Goal: Task Accomplishment & Management: Manage account settings

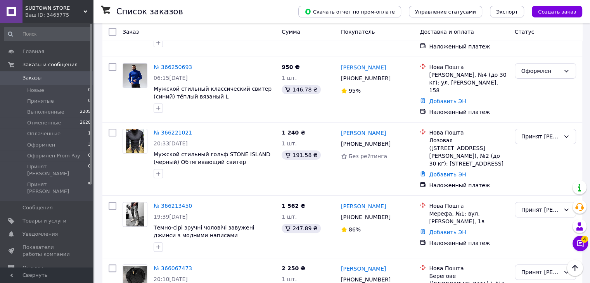
scroll to position [237, 0]
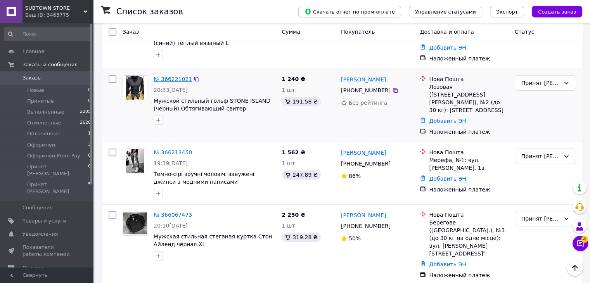
click at [175, 76] on link "№ 366221021" at bounding box center [173, 79] width 38 height 6
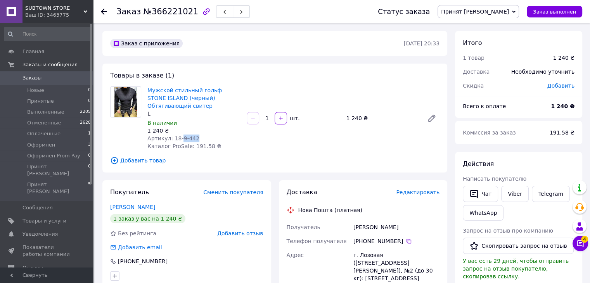
drag, startPoint x: 180, startPoint y: 137, endPoint x: 195, endPoint y: 136, distance: 15.9
click at [195, 136] on div "Артикул: 18-9-442" at bounding box center [193, 139] width 93 height 8
copy span "9-442"
drag, startPoint x: 415, startPoint y: 224, endPoint x: 352, endPoint y: 223, distance: 63.2
click at [352, 223] on div "Юрченко Александер" at bounding box center [396, 227] width 89 height 14
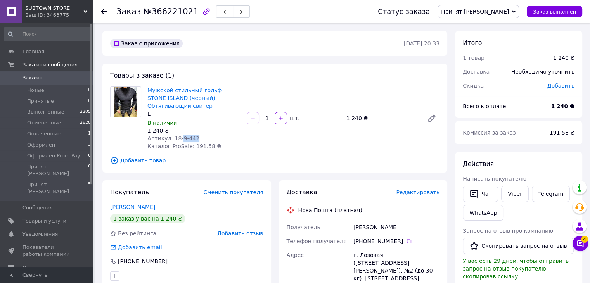
copy div "Юрченко Александер"
click at [406, 240] on icon at bounding box center [409, 241] width 6 height 6
click at [489, 12] on span "Принят [PERSON_NAME]" at bounding box center [475, 12] width 68 height 6
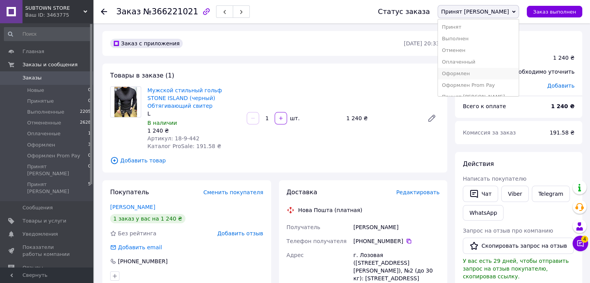
click at [484, 76] on li "Оформлен" at bounding box center [478, 74] width 81 height 12
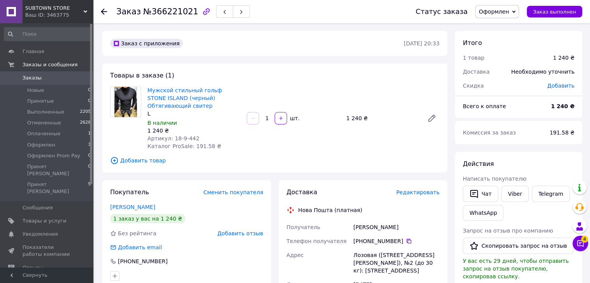
click at [47, 80] on span "Заказы" at bounding box center [46, 77] width 49 height 7
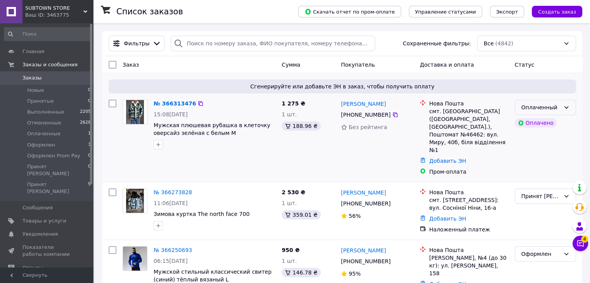
click at [540, 110] on div "Оплаченный" at bounding box center [540, 107] width 39 height 9
click at [536, 123] on li "Принят" at bounding box center [544, 124] width 60 height 14
click at [177, 101] on link "№ 366313476" at bounding box center [173, 103] width 38 height 6
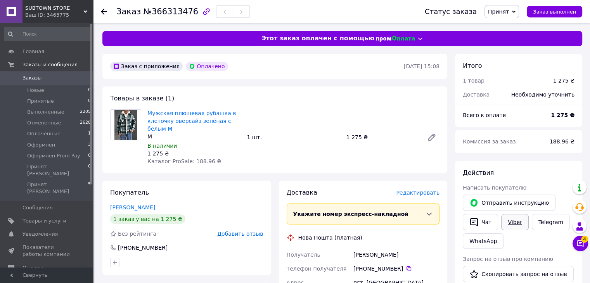
click at [507, 225] on link "Viber" at bounding box center [514, 222] width 27 height 16
click at [78, 79] on span "0" at bounding box center [82, 77] width 21 height 7
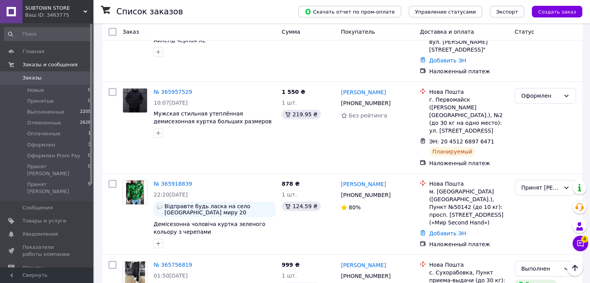
scroll to position [467, 0]
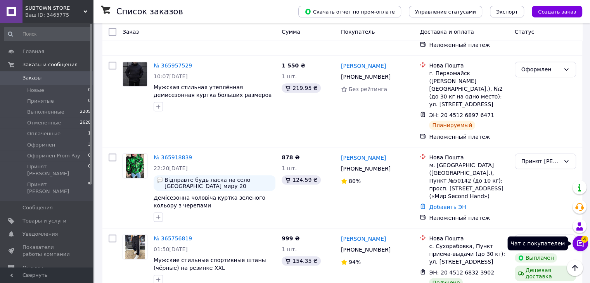
click at [584, 242] on button "Чат с покупателем 4" at bounding box center [580, 244] width 16 height 16
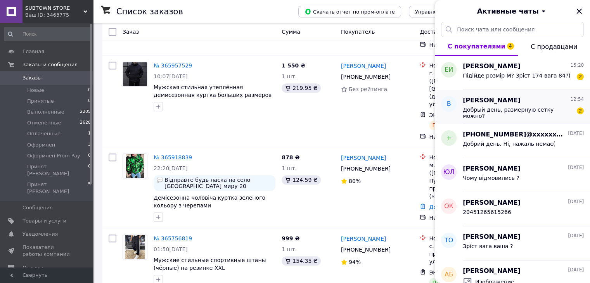
click at [492, 100] on span "[PERSON_NAME]" at bounding box center [492, 100] width 58 height 9
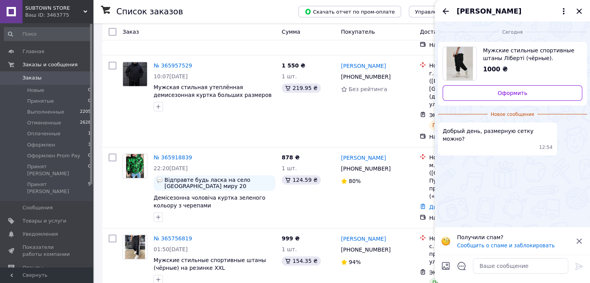
click at [501, 64] on div "Мужские стильные спортивные штаны Ліберті (чёрные). Мужские джогеры чёрные 1000…" at bounding box center [529, 61] width 105 height 28
click at [497, 266] on textarea at bounding box center [520, 266] width 95 height 16
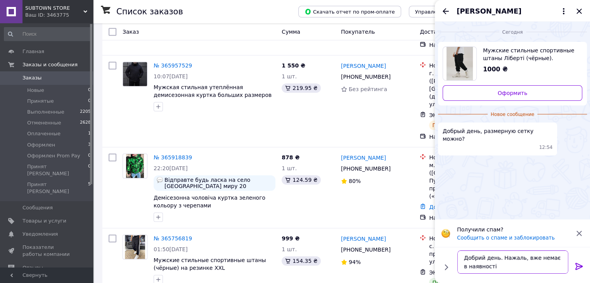
type textarea "Добрий день. Нажаль, вже немає в наявності("
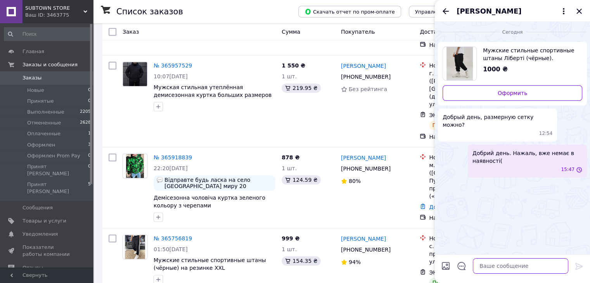
scroll to position [0, 0]
click at [574, 9] on icon "Закрыть" at bounding box center [578, 11] width 9 height 9
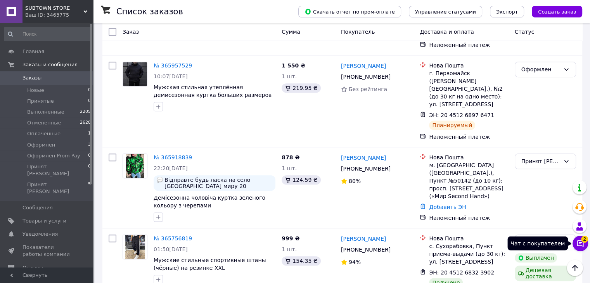
click at [575, 245] on button "Чат с покупателем 2" at bounding box center [580, 244] width 16 height 16
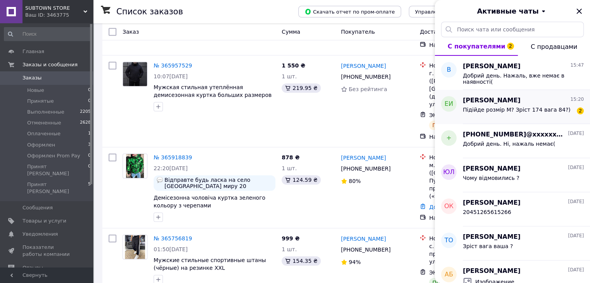
click at [483, 103] on span "[PERSON_NAME]" at bounding box center [492, 100] width 58 height 9
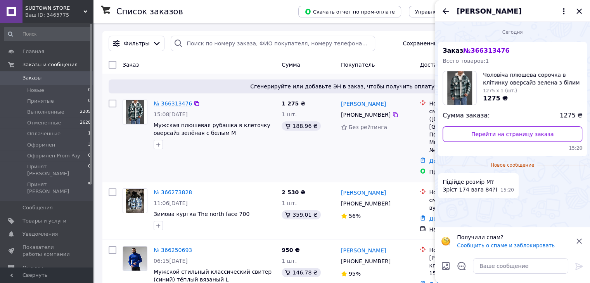
click at [167, 100] on link "№ 366313476" at bounding box center [173, 103] width 38 height 6
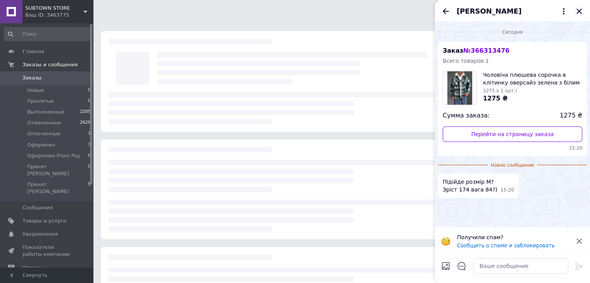
click at [575, 9] on icon "Закрыть" at bounding box center [578, 11] width 9 height 9
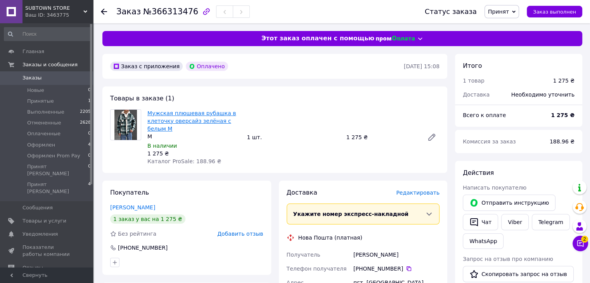
click at [189, 117] on link "Мужская плюшевая рубашка в клеточку оверсайз зелёная с белым M" at bounding box center [191, 121] width 89 height 22
click at [487, 220] on button "Чат" at bounding box center [480, 222] width 35 height 16
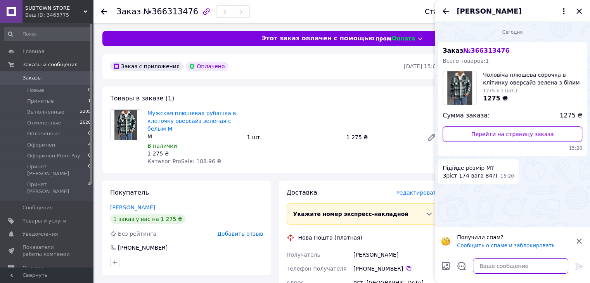
click at [509, 268] on textarea at bounding box center [520, 266] width 95 height 16
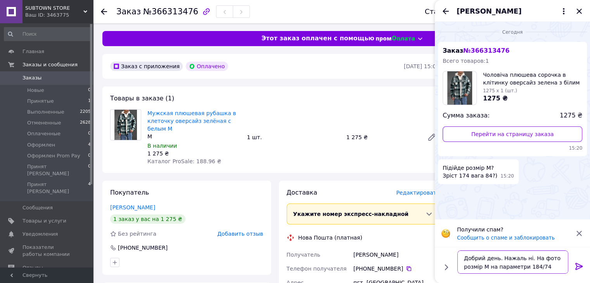
type textarea "Добрий день. Нажаль ні. На фото розмір М на параметри 184/74"
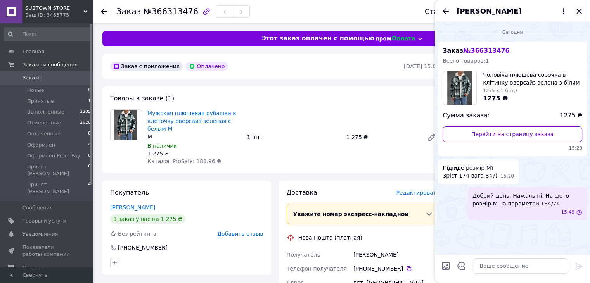
click at [576, 11] on icon "Закрыть" at bounding box center [578, 11] width 9 height 9
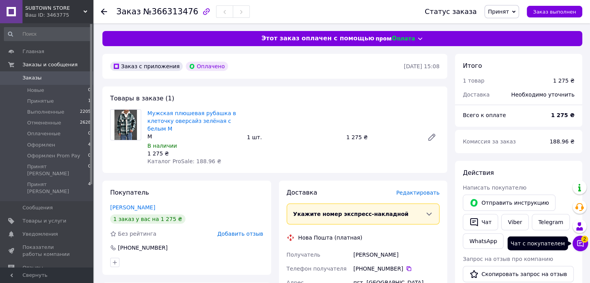
click at [578, 242] on icon at bounding box center [580, 244] width 8 height 8
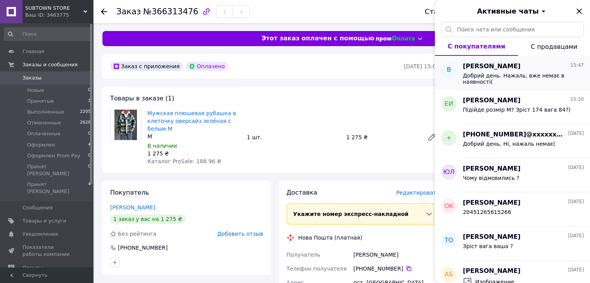
click at [507, 67] on span "[PERSON_NAME]" at bounding box center [492, 66] width 58 height 9
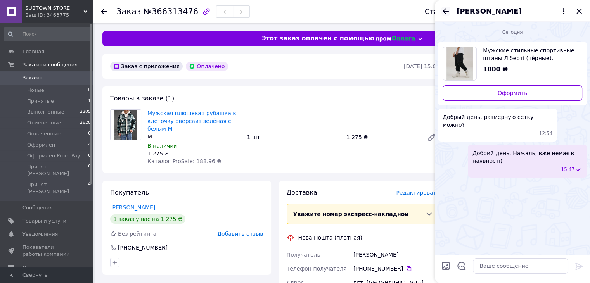
click at [444, 10] on icon "Назад" at bounding box center [445, 11] width 6 height 6
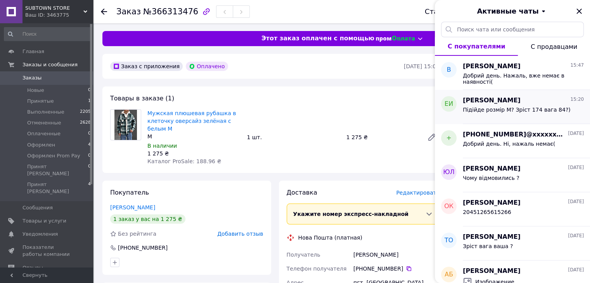
click at [477, 97] on span "[PERSON_NAME]" at bounding box center [492, 100] width 58 height 9
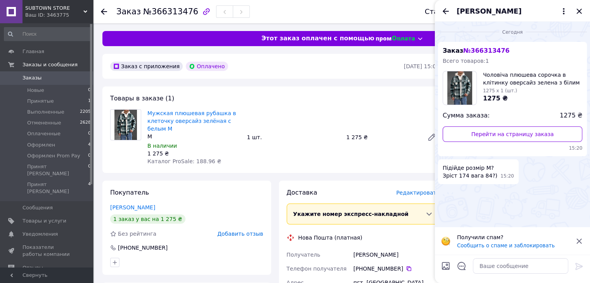
click at [444, 261] on input "Загрузить файлы" at bounding box center [445, 265] width 9 height 9
type input "C:\fakepath\236a4e65628c88d4a711.jpeg"
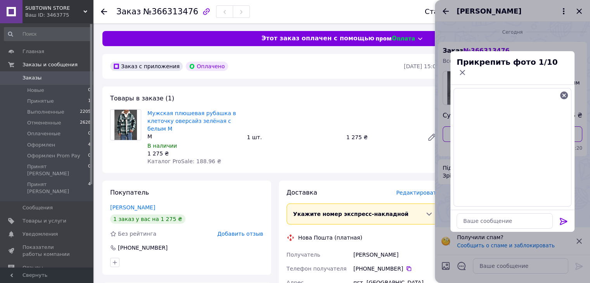
click at [564, 217] on icon at bounding box center [563, 221] width 9 height 9
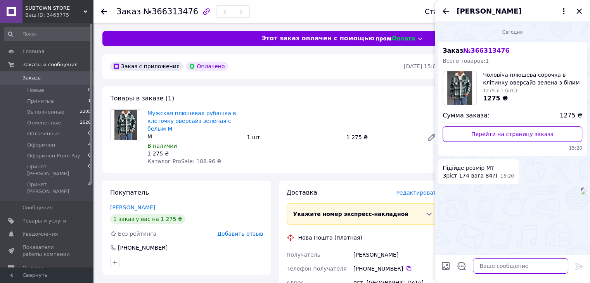
click at [493, 262] on textarea at bounding box center [520, 266] width 95 height 16
type textarea "Є тільки ось така модель потрібного розміру"
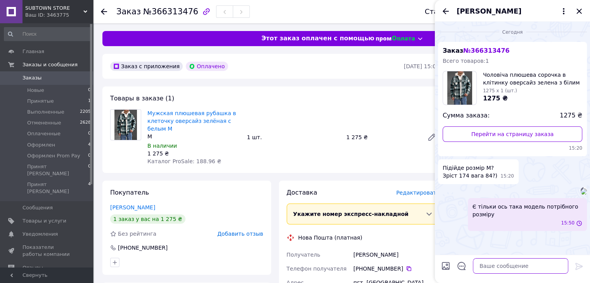
scroll to position [88, 0]
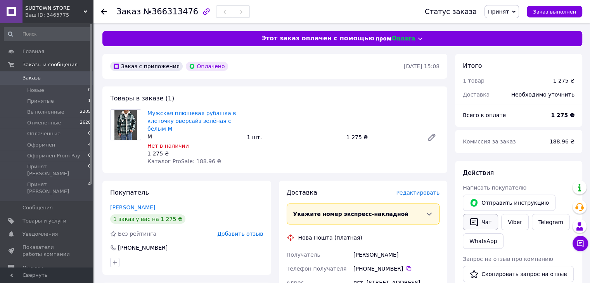
click at [473, 221] on icon "button" at bounding box center [473, 222] width 9 height 9
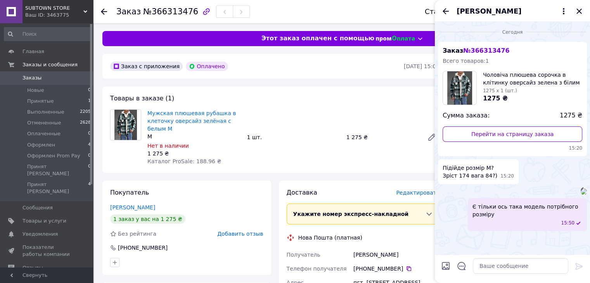
click at [577, 13] on icon "Закрыть" at bounding box center [578, 11] width 9 height 9
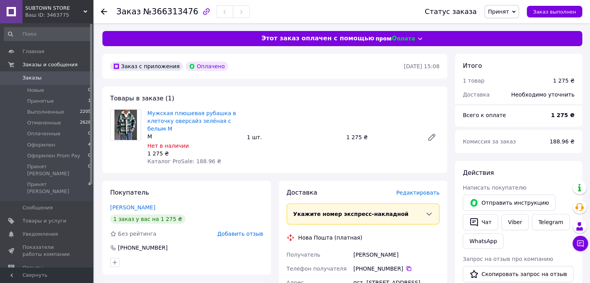
click at [66, 73] on link "Заказы 0" at bounding box center [47, 77] width 95 height 13
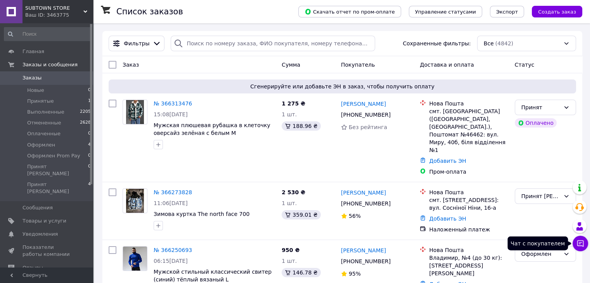
click at [580, 247] on icon at bounding box center [580, 244] width 8 height 8
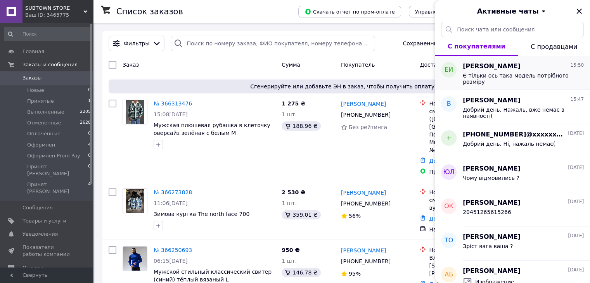
click at [496, 69] on span "[PERSON_NAME]" at bounding box center [492, 66] width 58 height 9
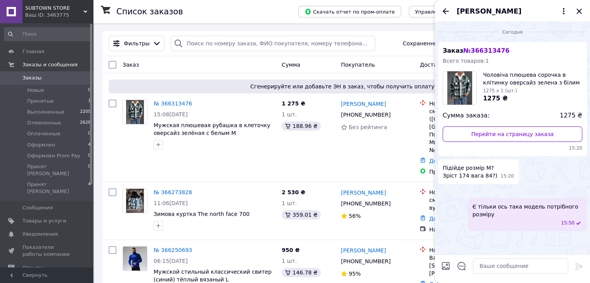
scroll to position [88, 0]
click at [513, 261] on textarea at bounding box center [520, 266] width 95 height 16
type textarea "На фото розмір М на параемтри 184/74"
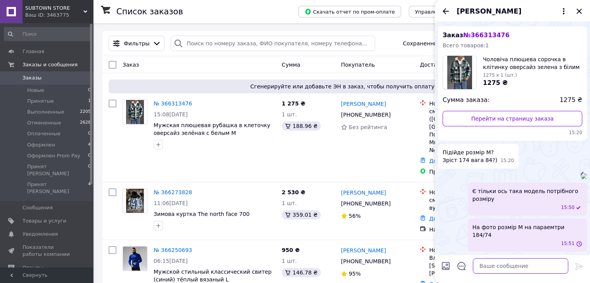
scroll to position [116, 0]
click at [581, 9] on icon "Закрыть" at bounding box center [578, 11] width 5 height 5
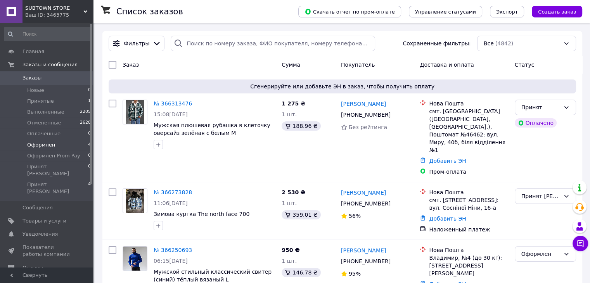
click at [58, 145] on li "Оформлен 4" at bounding box center [47, 145] width 95 height 11
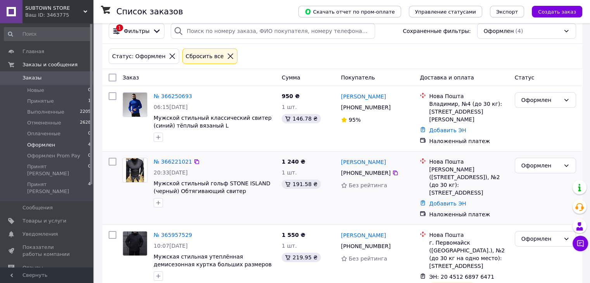
scroll to position [49, 0]
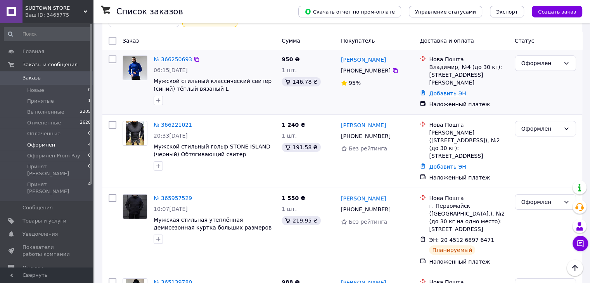
click at [453, 90] on link "Добавить ЭН" at bounding box center [447, 93] width 37 height 6
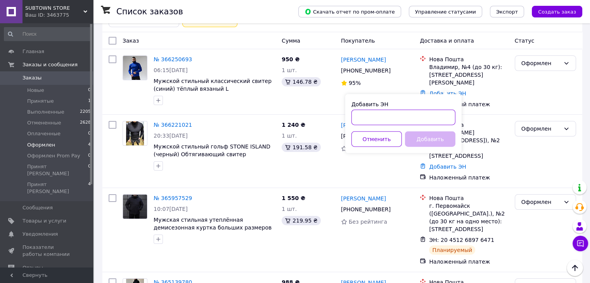
paste input "20451268994560"
drag, startPoint x: 406, startPoint y: 120, endPoint x: 426, endPoint y: 136, distance: 26.5
click at [426, 136] on div "Добавить ЭН 20451268994560 Отменить Добавить" at bounding box center [403, 123] width 116 height 59
type input "20451268994560"
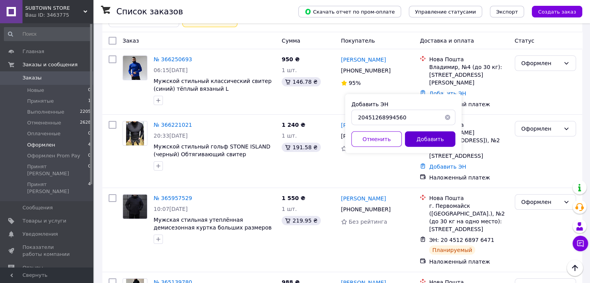
click at [426, 136] on button "Добавить" at bounding box center [430, 139] width 50 height 16
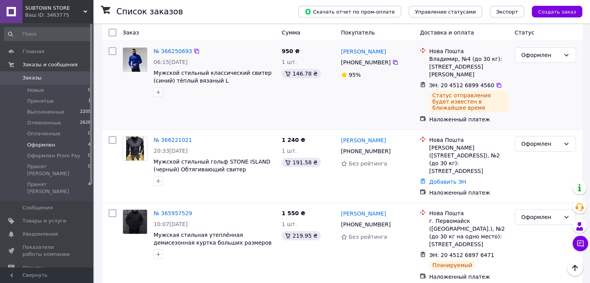
scroll to position [0, 0]
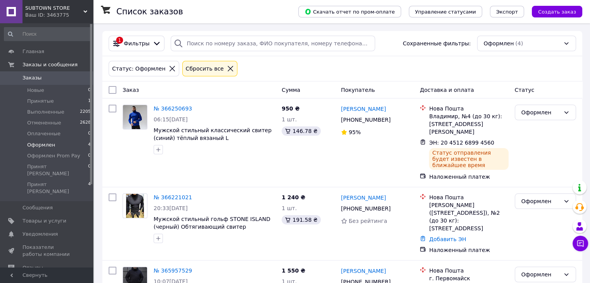
click at [47, 79] on span "Заказы" at bounding box center [46, 77] width 49 height 7
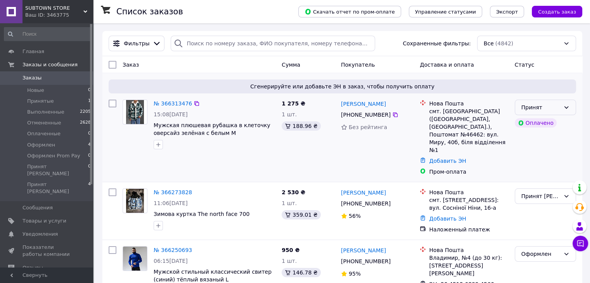
click at [535, 103] on div "Принят" at bounding box center [544, 108] width 61 height 16
click at [530, 180] on li "Принят [PERSON_NAME]" at bounding box center [544, 189] width 60 height 22
click at [51, 244] on span "Показатели работы компании" at bounding box center [46, 251] width 49 height 14
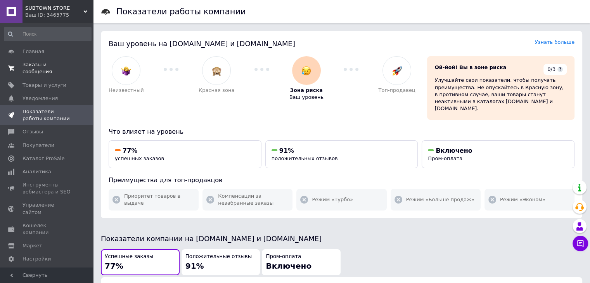
click at [63, 61] on link "Заказы и сообщения 0 0" at bounding box center [47, 68] width 95 height 20
